Goal: Task Accomplishment & Management: Complete application form

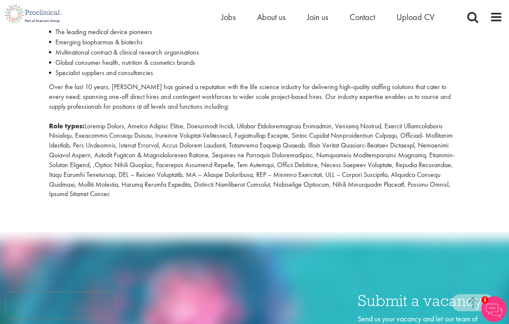
scroll to position [353, 0]
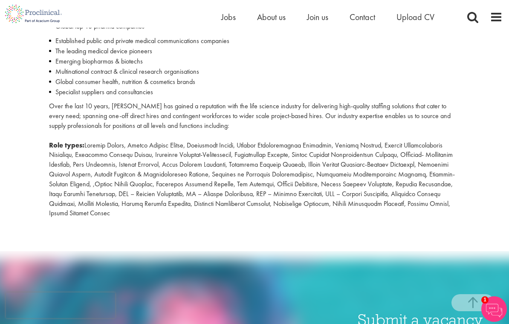
click at [402, 137] on p "Over the last 10 years, Proclinical has gained a reputation with the life scien…" at bounding box center [255, 160] width 412 height 117
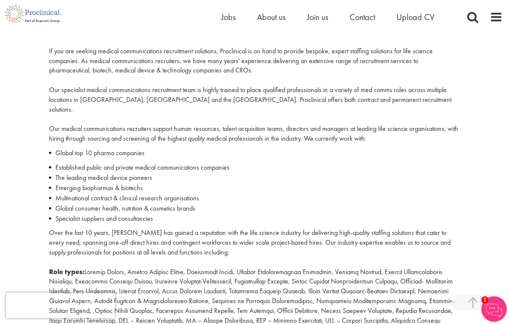
scroll to position [156, 0]
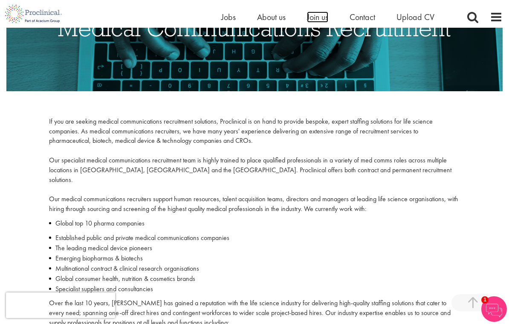
click at [326, 20] on span "Join us" at bounding box center [317, 17] width 21 height 11
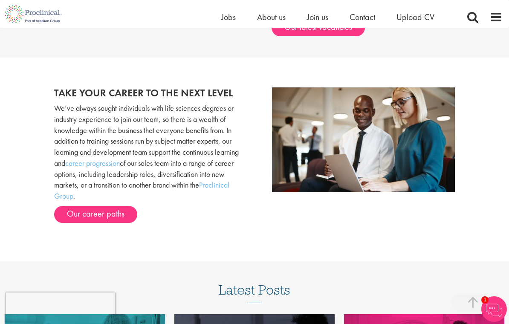
scroll to position [852, 0]
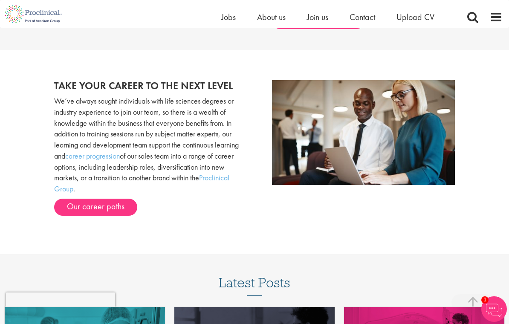
click at [88, 199] on link "Our career paths" at bounding box center [95, 207] width 83 height 17
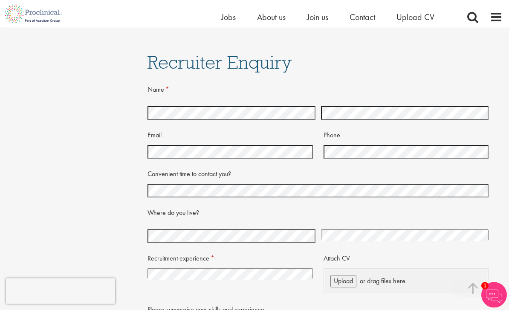
scroll to position [1505, 0]
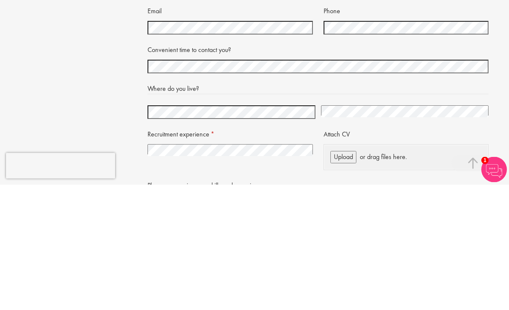
click at [425, 231] on select "[GEOGRAPHIC_DATA] [GEOGRAPHIC_DATA] [GEOGRAPHIC_DATA] [US_STATE] [GEOGRAPHIC_DA…" at bounding box center [405, 236] width 168 height 11
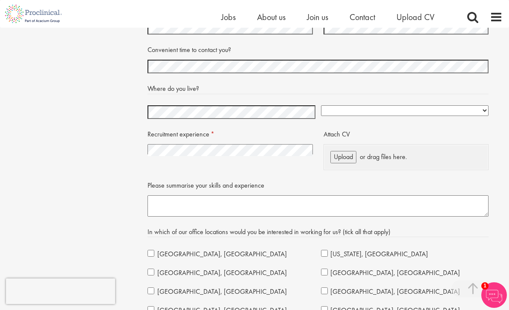
select select "[GEOGRAPHIC_DATA]"
click at [259, 144] on select "I have no previous experience working in recruitment I have recruitment experie…" at bounding box center [231, 149] width 166 height 11
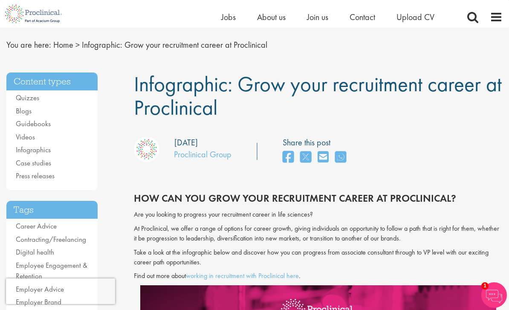
scroll to position [0, 0]
